Goal: Information Seeking & Learning: Learn about a topic

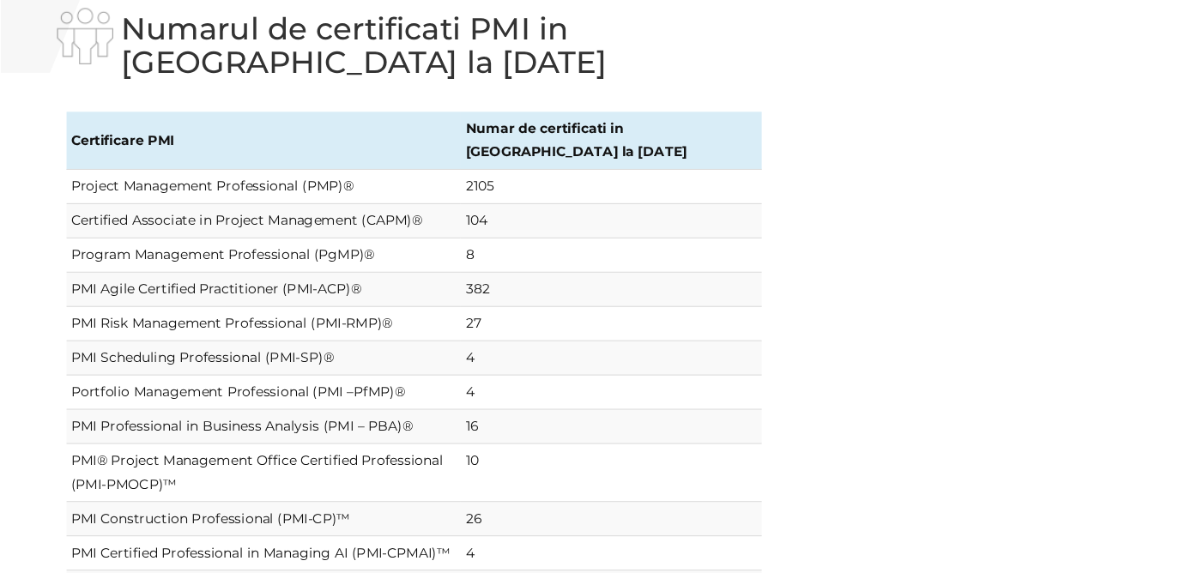
scroll to position [103, 0]
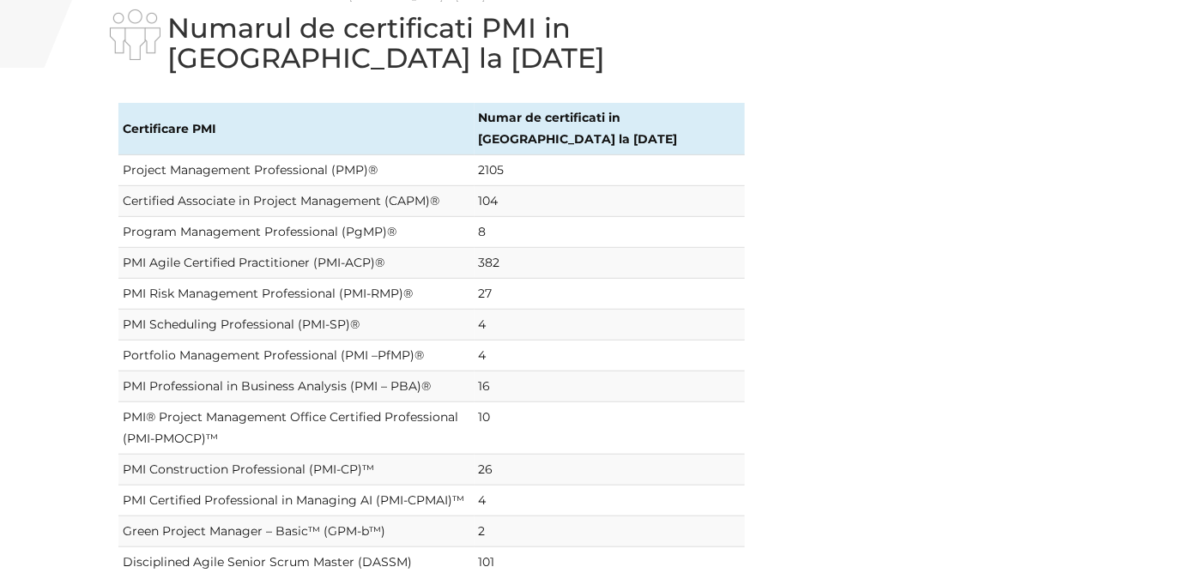
drag, startPoint x: 1033, startPoint y: 0, endPoint x: 808, endPoint y: 206, distance: 304.9
click at [808, 206] on div "Certificare PMI Numar de certificati in Romania la 1 octombrie 2025 Project Man…" at bounding box center [599, 375] width 1004 height 570
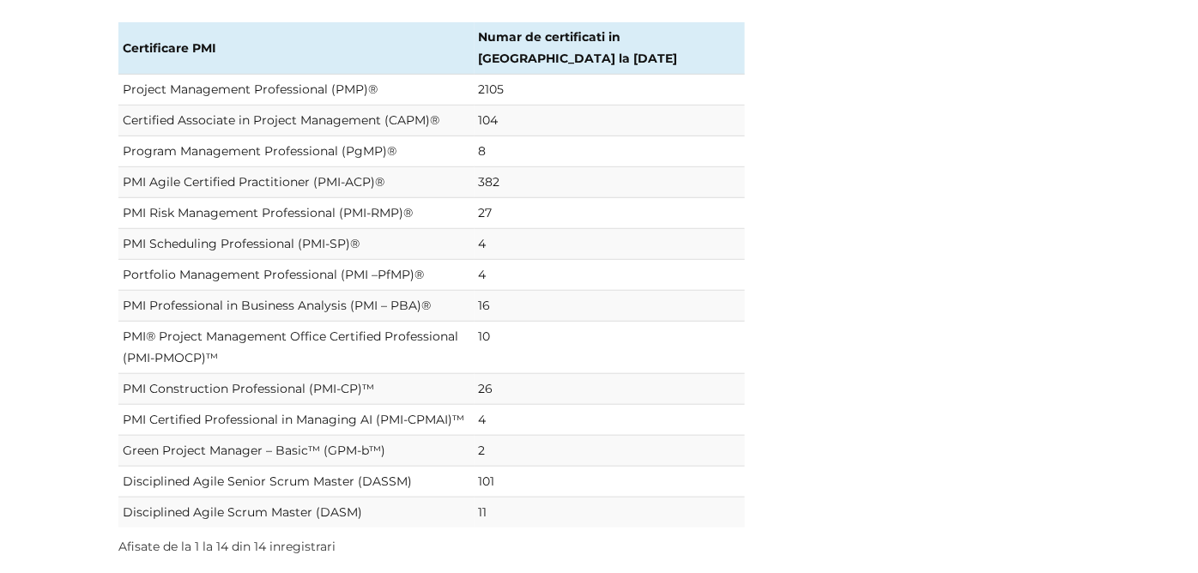
scroll to position [178, 0]
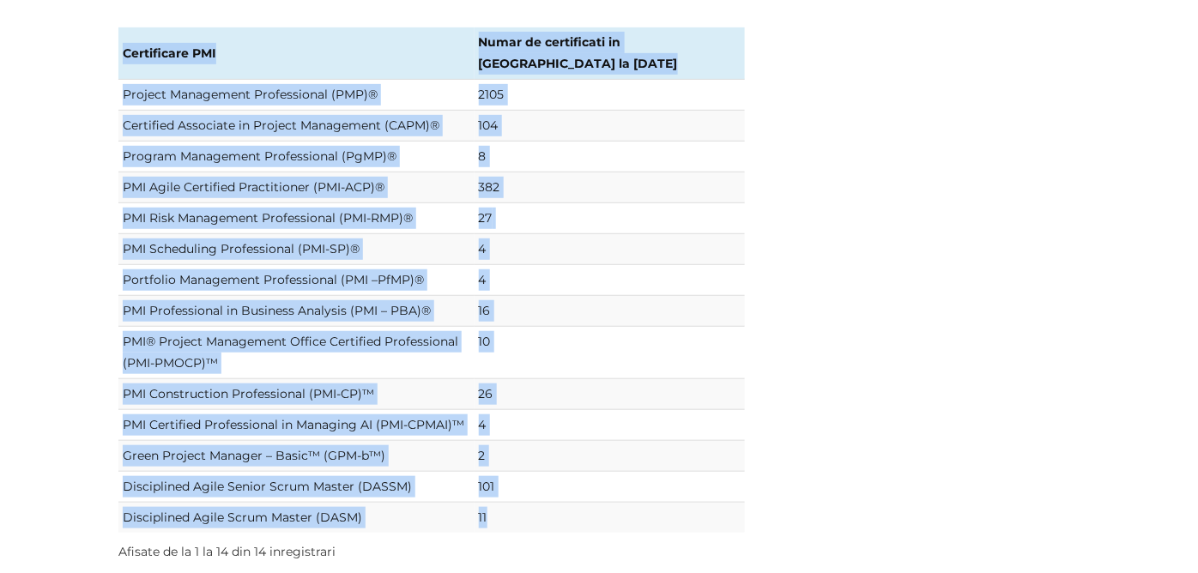
drag, startPoint x: 535, startPoint y: 517, endPoint x: 124, endPoint y: 55, distance: 619.3
click at [124, 55] on table "Certificare PMI Numar de certificati in Romania la 1 octombrie 2025 Project Man…" at bounding box center [431, 279] width 626 height 505
copy table "Certificare PMI Numar de certificati in Romania la 1 octombrie 2025 Project Man…"
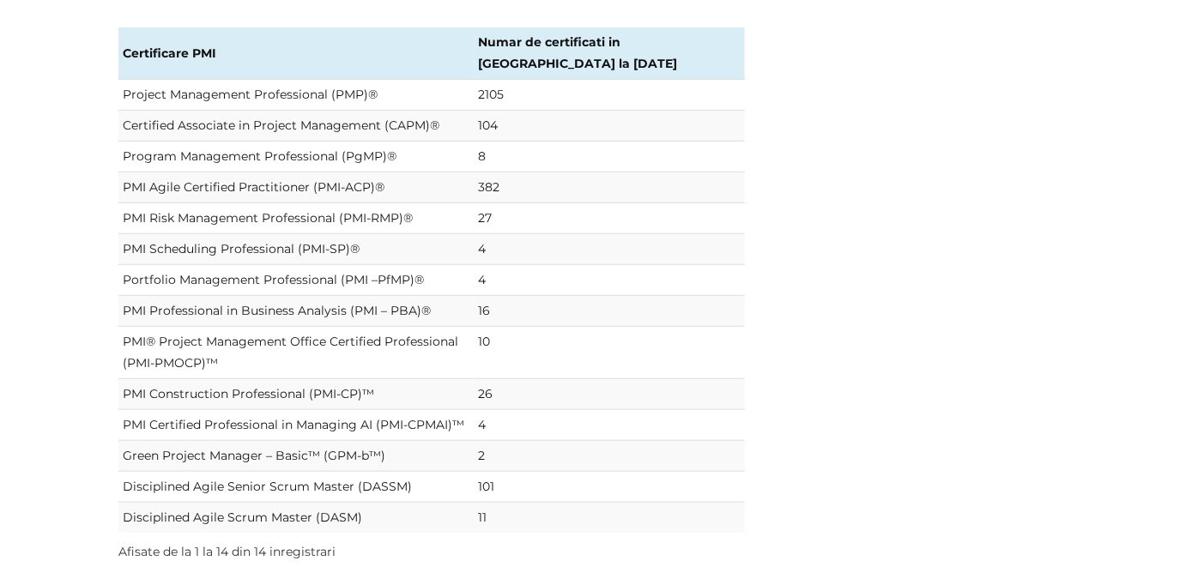
click at [856, 434] on div "Certificare PMI Numar de certificati in Romania la 1 octombrie 2025 Project Man…" at bounding box center [599, 300] width 1004 height 570
click at [915, 198] on div "Certificare PMI Numar de certificati in Romania la 1 octombrie 2025 Project Man…" at bounding box center [599, 300] width 1004 height 570
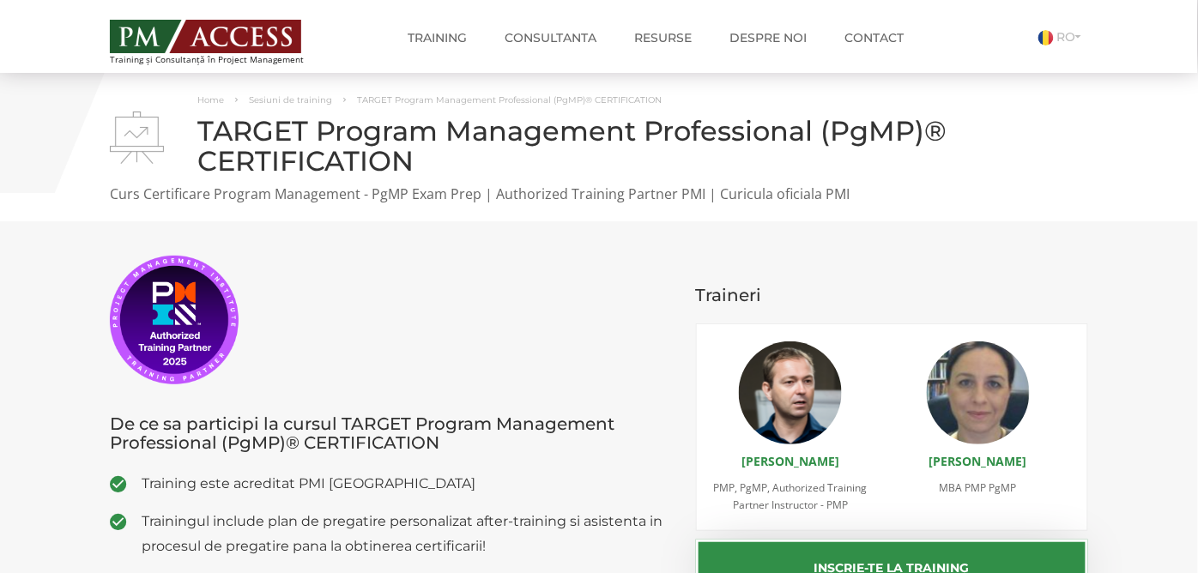
click at [204, 37] on img at bounding box center [205, 36] width 191 height 33
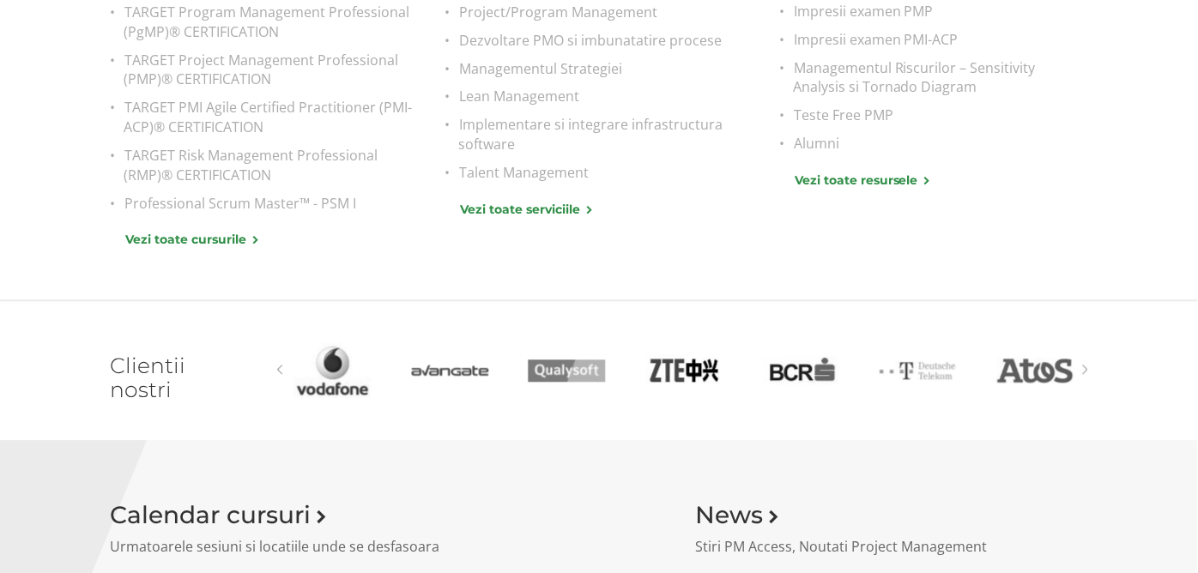
scroll to position [1002, 0]
